Goal: Information Seeking & Learning: Find specific fact

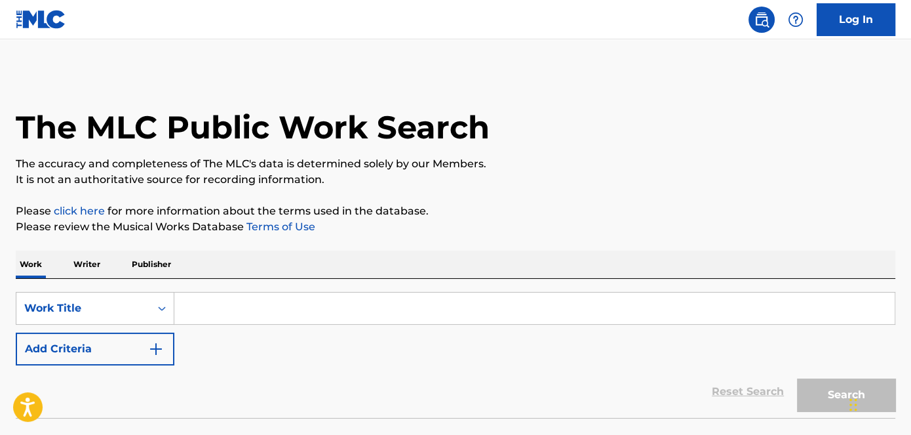
click at [243, 313] on input "Search Form" at bounding box center [534, 307] width 721 height 31
paste input "Shotgun Rider"
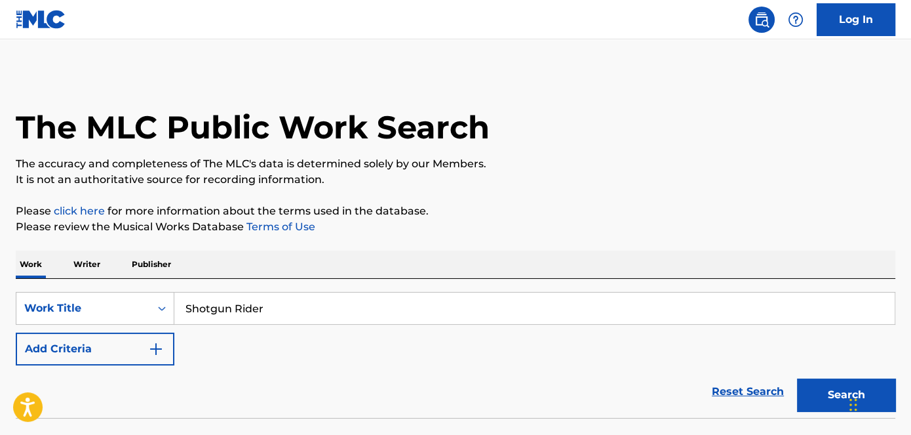
type input "Shotgun Rider"
click at [129, 348] on button "Add Criteria" at bounding box center [95, 348] width 159 height 33
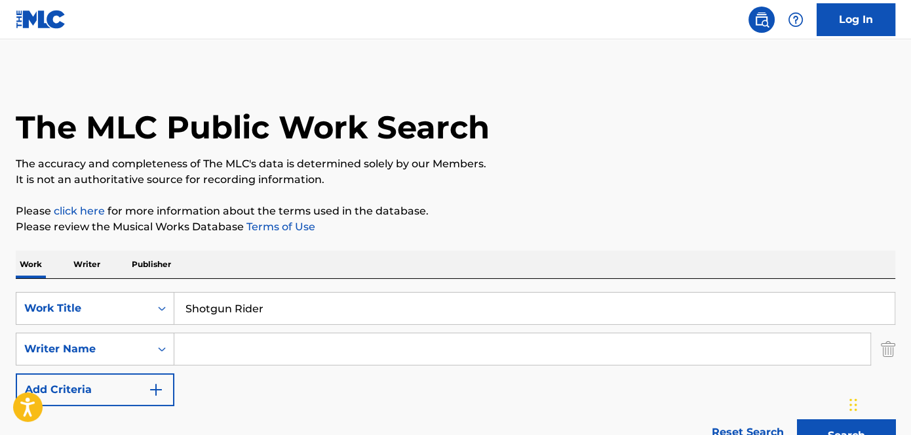
click at [180, 346] on input "Search Form" at bounding box center [522, 348] width 696 height 31
click at [224, 344] on input "Search Form" at bounding box center [522, 348] width 696 height 31
paste input "[PERSON_NAME]"
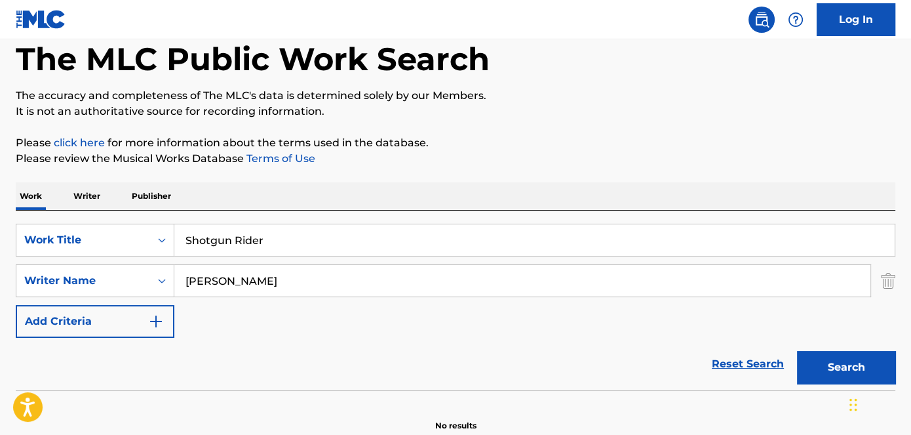
scroll to position [119, 0]
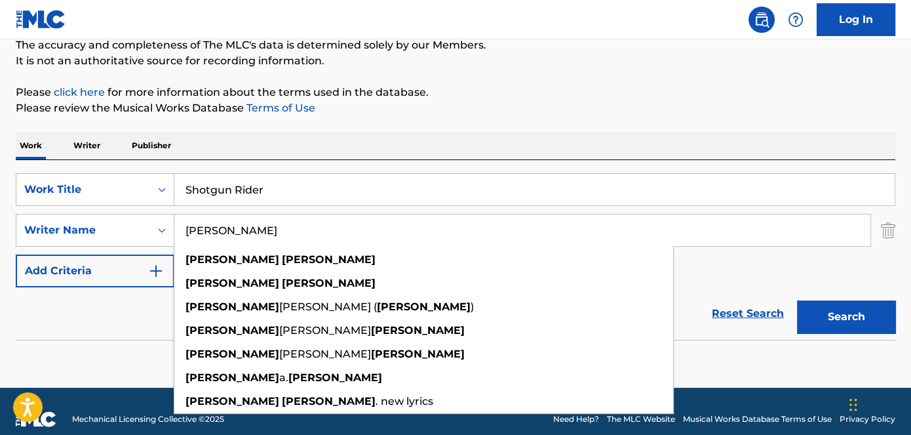
click at [857, 308] on button "Search" at bounding box center [846, 316] width 98 height 33
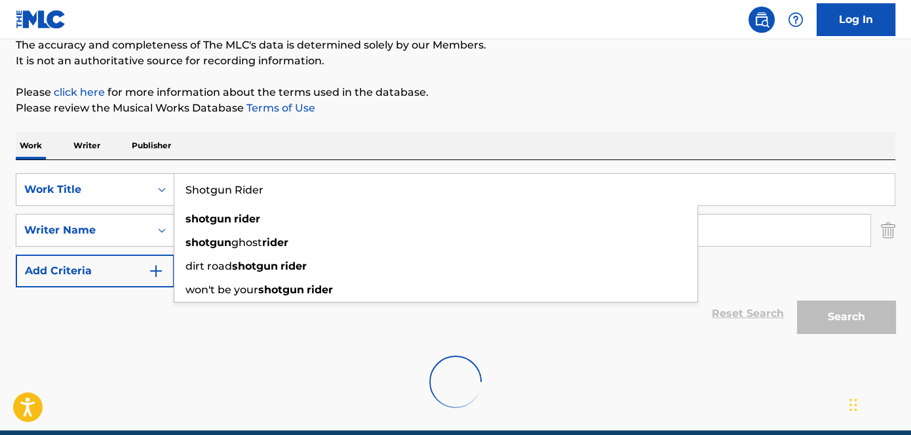
drag, startPoint x: 300, startPoint y: 188, endPoint x: 102, endPoint y: 166, distance: 199.2
click at [102, 166] on div "SearchWithCriteriaeda6f5dc-00d2-4da4-b7c7-7f7e6a2a2b4d Work Title Shotgun Rider…" at bounding box center [456, 250] width 880 height 180
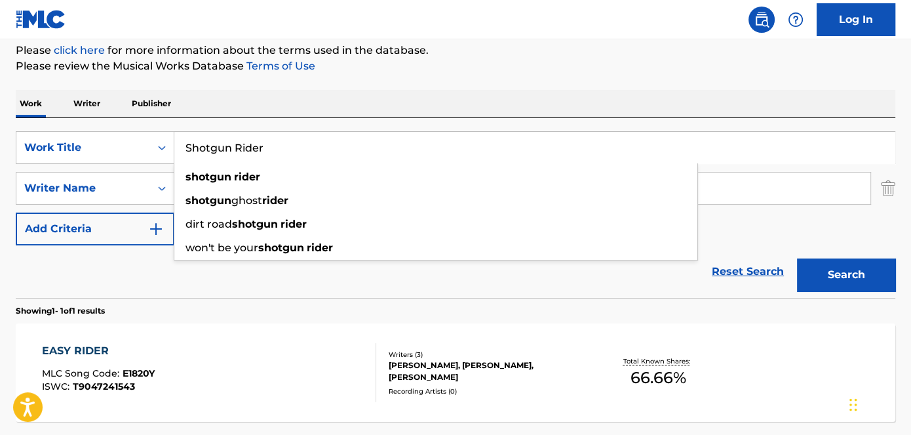
scroll to position [178, 0]
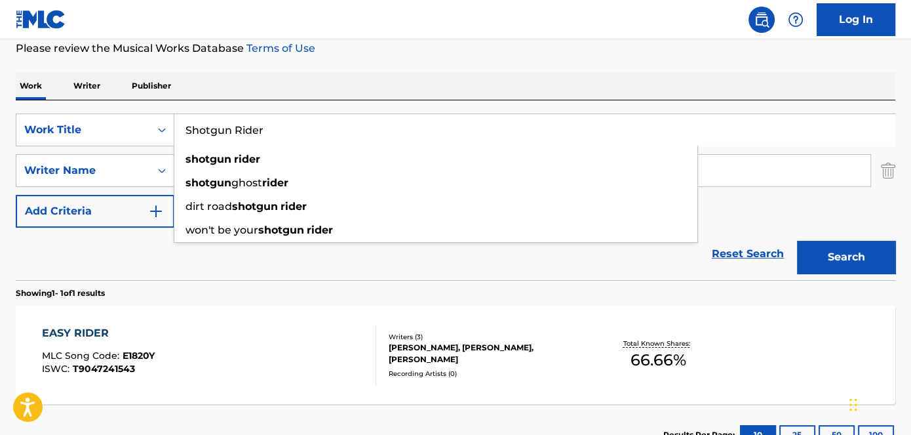
click at [468, 79] on div "Work Writer Publisher" at bounding box center [456, 86] width 880 height 28
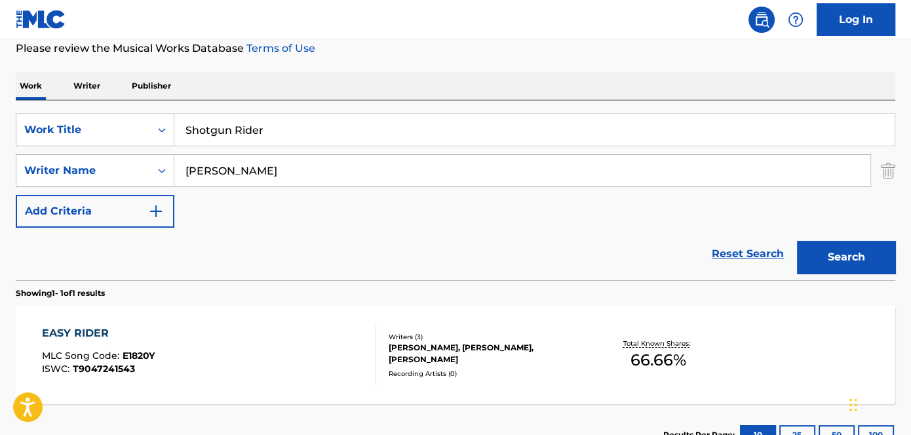
drag, startPoint x: 229, startPoint y: 172, endPoint x: 510, endPoint y: 186, distance: 281.7
click at [497, 191] on div "SearchWithCriteriaeda6f5dc-00d2-4da4-b7c7-7f7e6a2a2b4d Work Title Shotgun Rider…" at bounding box center [456, 170] width 880 height 114
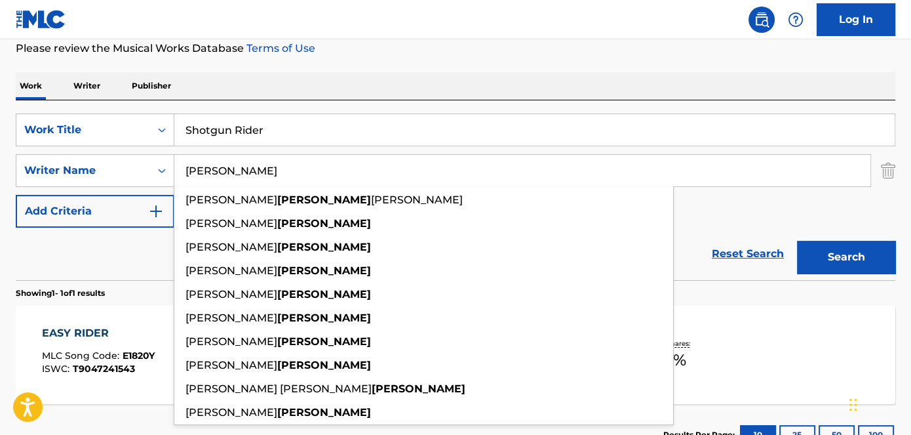
type input "[PERSON_NAME]"
click at [850, 249] on button "Search" at bounding box center [846, 257] width 98 height 33
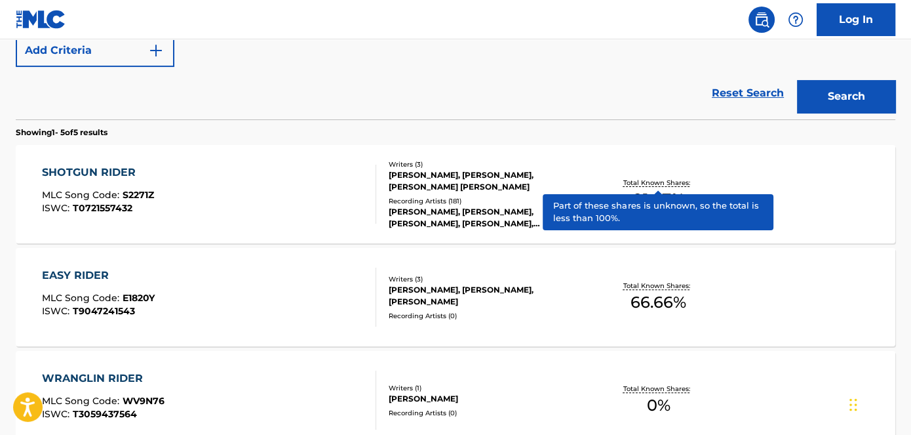
scroll to position [357, 0]
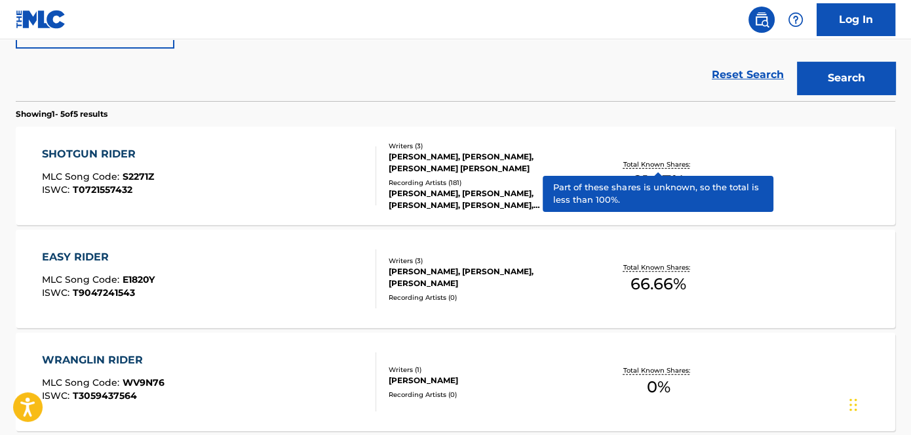
click at [457, 163] on div "[PERSON_NAME], [PERSON_NAME], [PERSON_NAME] [PERSON_NAME]" at bounding box center [487, 163] width 197 height 24
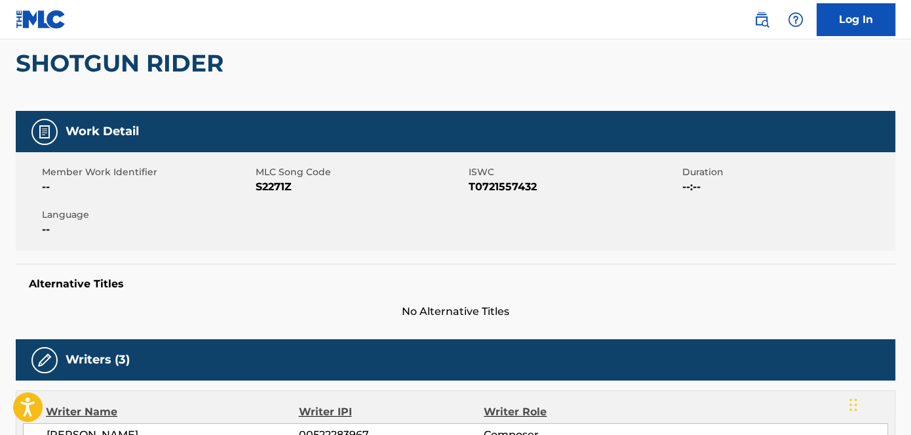
scroll to position [119, 0]
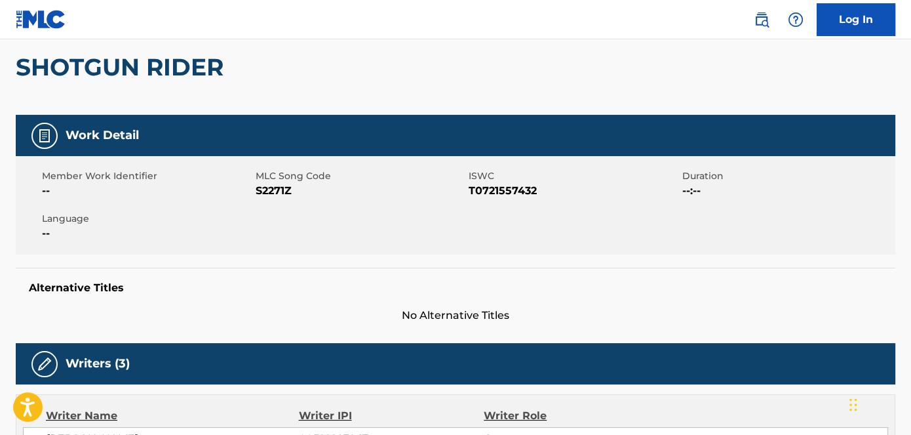
click at [285, 193] on span "S2271Z" at bounding box center [361, 191] width 210 height 16
click at [284, 193] on span "S2271Z" at bounding box center [361, 191] width 210 height 16
click at [279, 191] on span "S2271Z" at bounding box center [361, 191] width 210 height 16
copy span "S2271Z"
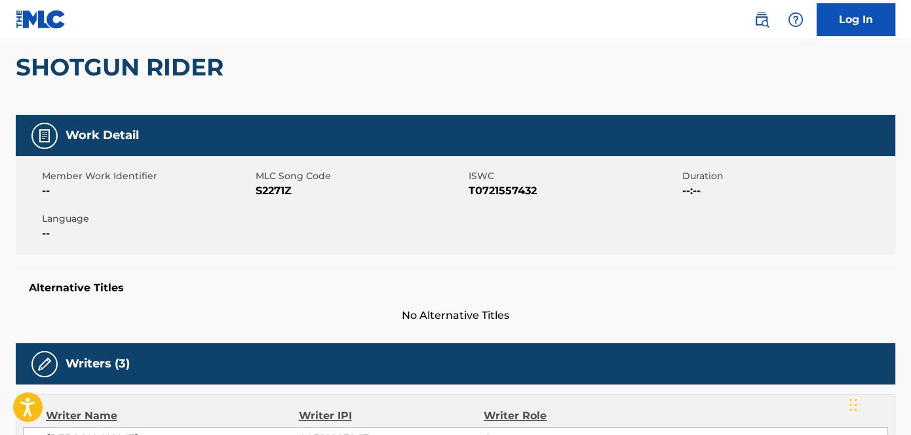
click at [515, 192] on span "T0721557432" at bounding box center [574, 191] width 210 height 16
click at [514, 192] on span "T0721557432" at bounding box center [574, 191] width 210 height 16
copy span "T0721557432"
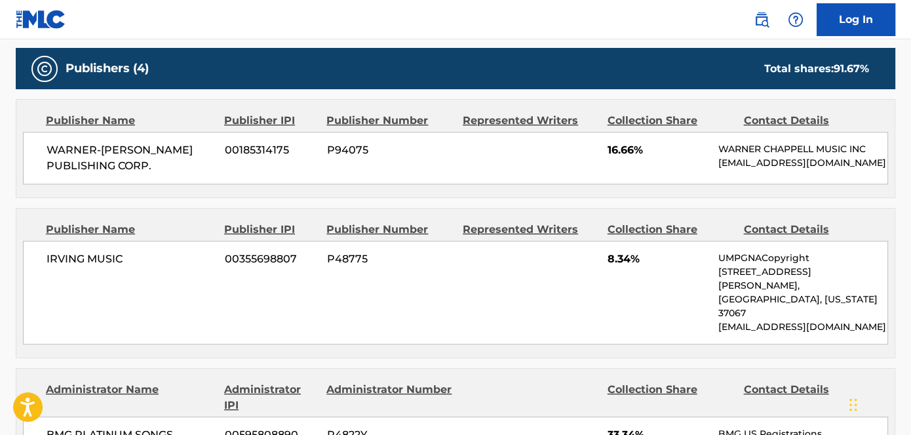
scroll to position [596, 0]
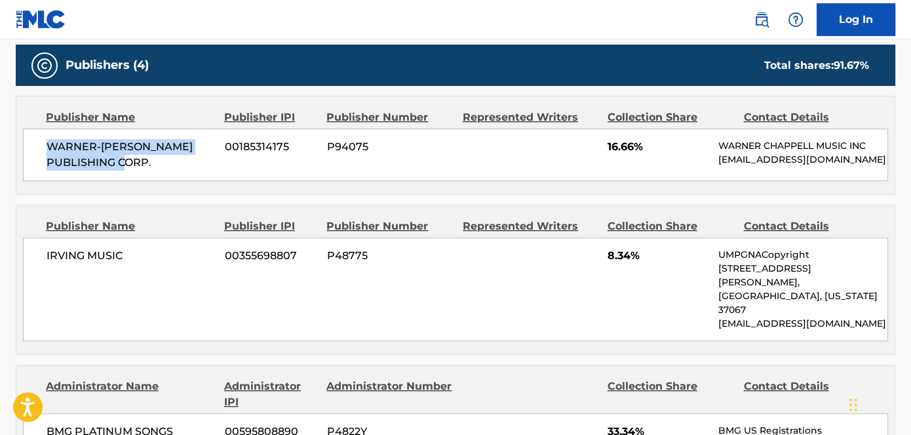
drag, startPoint x: 41, startPoint y: 144, endPoint x: 169, endPoint y: 158, distance: 128.6
click at [169, 158] on div "WARNER-[PERSON_NAME] PUBLISHING CORP. 00185314175 P94075 16.66% [PERSON_NAME] M…" at bounding box center [456, 155] width 866 height 52
copy span "WARNER-[PERSON_NAME] PUBLISHING CORP."
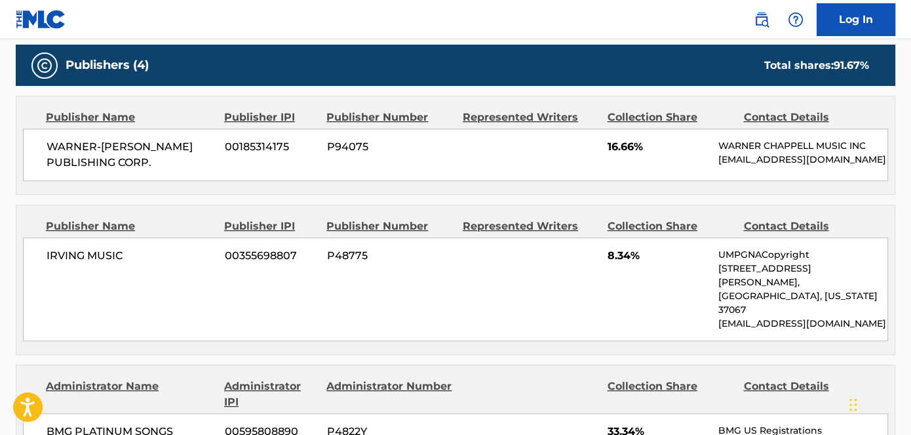
click at [123, 260] on span "IRVING MUSIC" at bounding box center [131, 256] width 169 height 16
drag, startPoint x: 35, startPoint y: 261, endPoint x: 125, endPoint y: 260, distance: 89.8
click at [125, 260] on div "IRVING MUSIC 00355698807 P48775 8.34% UMPGNACopyright [STREET_ADDRESS][PERSON_N…" at bounding box center [456, 289] width 866 height 104
copy span "IRVING MUSIC"
drag, startPoint x: 591, startPoint y: 264, endPoint x: 652, endPoint y: 262, distance: 61.7
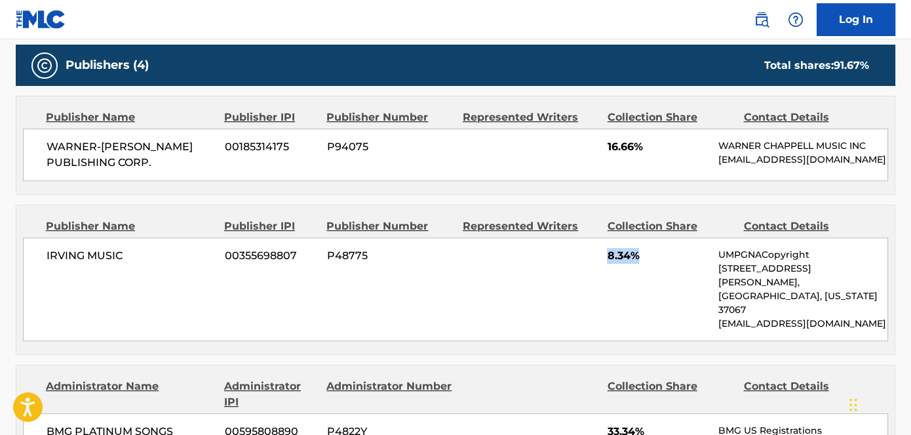
click at [652, 262] on div "IRVING MUSIC 00355698807 P48775 8.34% UMPGNACopyright [STREET_ADDRESS][PERSON_N…" at bounding box center [456, 289] width 866 height 104
copy span "8.34%"
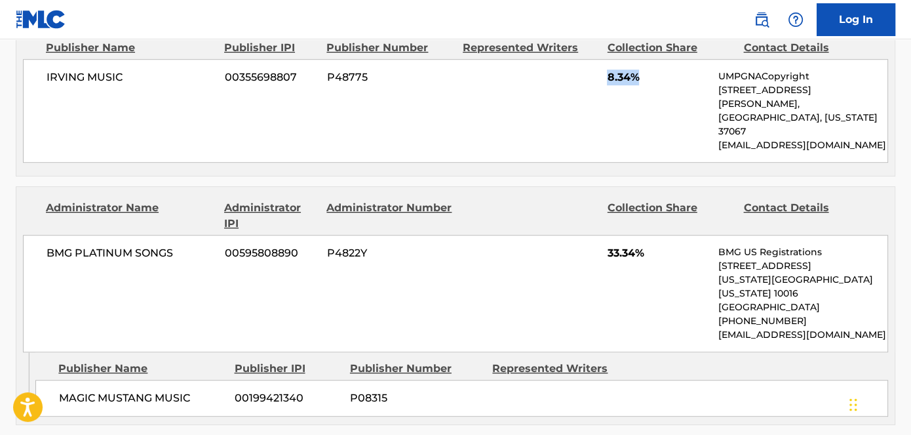
scroll to position [834, 0]
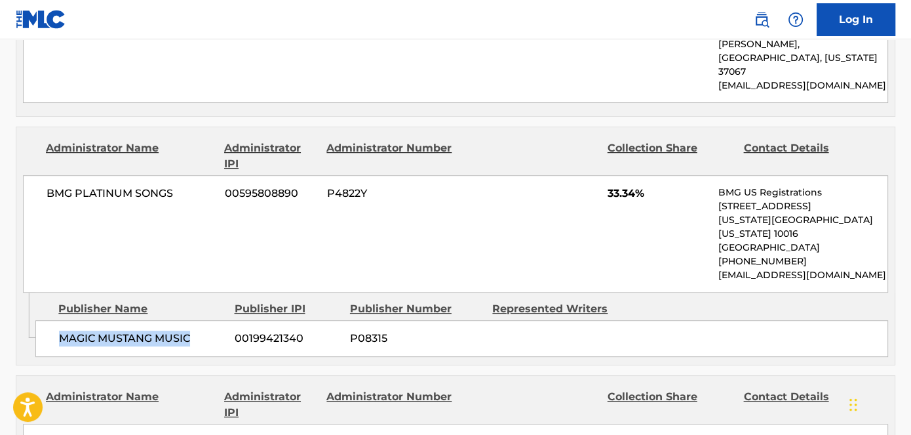
copy span "MAGIC MUSTANG MUSIC"
drag, startPoint x: 105, startPoint y: 298, endPoint x: 192, endPoint y: 299, distance: 87.2
click at [192, 330] on span "MAGIC MUSTANG MUSIC" at bounding box center [142, 338] width 166 height 16
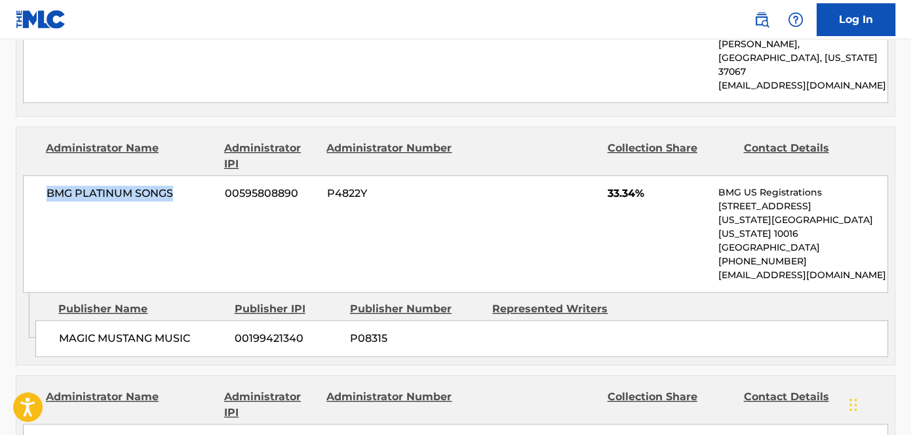
drag, startPoint x: 41, startPoint y: 170, endPoint x: 178, endPoint y: 170, distance: 137.0
click at [178, 175] on div "BMG PLATINUM SONGS 00595808890 P4822Y 33.34% BMG US Registrations [STREET_ADDRE…" at bounding box center [456, 233] width 866 height 117
copy span "BMG PLATINUM SONGS"
drag, startPoint x: 604, startPoint y: 172, endPoint x: 650, endPoint y: 172, distance: 45.9
click at [650, 175] on div "BMG PLATINUM SONGS 00595808890 P4822Y 33.34% BMG US Registrations [STREET_ADDRE…" at bounding box center [456, 233] width 866 height 117
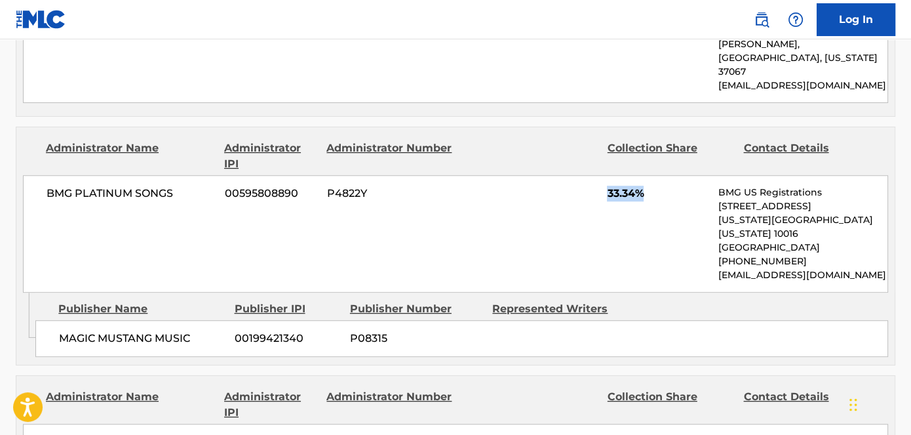
copy span "33.34%"
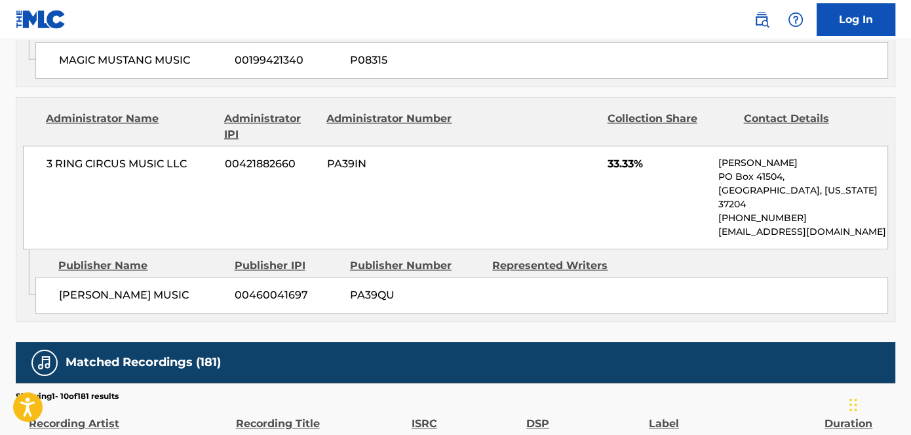
scroll to position [1132, 0]
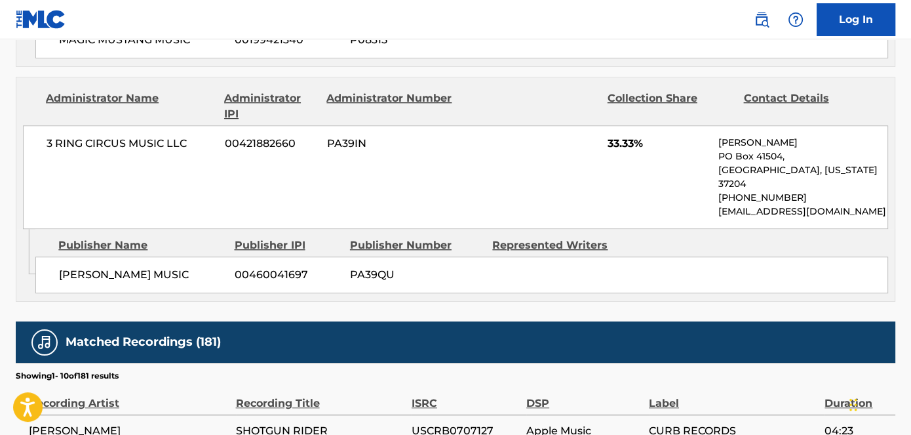
copy span "[PERSON_NAME] MUSIC"
drag, startPoint x: 197, startPoint y: 228, endPoint x: 54, endPoint y: 228, distance: 142.9
click at [54, 256] on div "[PERSON_NAME] MUSIC 00460041697 PA39QU" at bounding box center [461, 274] width 853 height 37
drag, startPoint x: 45, startPoint y: 111, endPoint x: 185, endPoint y: 108, distance: 139.7
click at [185, 125] on div "3 RING CIRCUS MUSIC LLC 00421882660 PA39IN 33.33% [PERSON_NAME][GEOGRAPHIC_DATA…" at bounding box center [456, 177] width 866 height 104
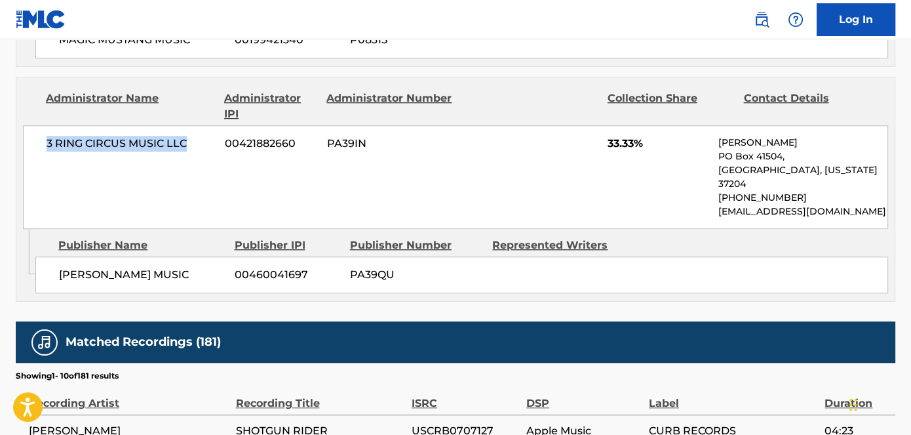
copy span "3 RING CIRCUS MUSIC LLC"
drag, startPoint x: 609, startPoint y: 107, endPoint x: 650, endPoint y: 107, distance: 40.7
click at [650, 136] on span "33.33%" at bounding box center [657, 144] width 101 height 16
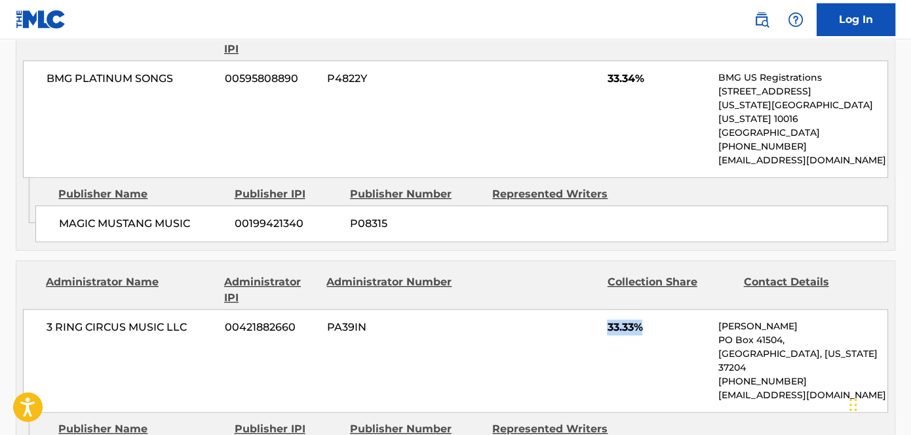
scroll to position [1013, 0]
